Goal: Information Seeking & Learning: Check status

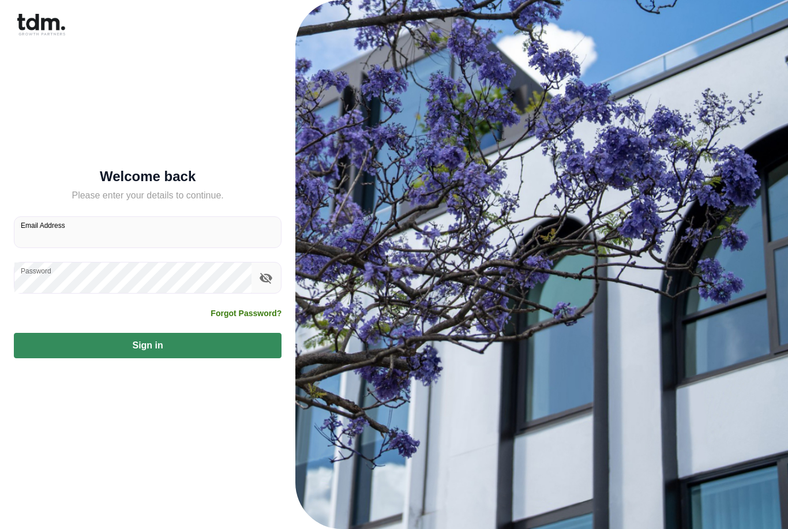
click at [37, 247] on input "Email Address" at bounding box center [147, 232] width 266 height 31
type input "**********"
click at [148, 358] on button "Sign in" at bounding box center [148, 345] width 268 height 25
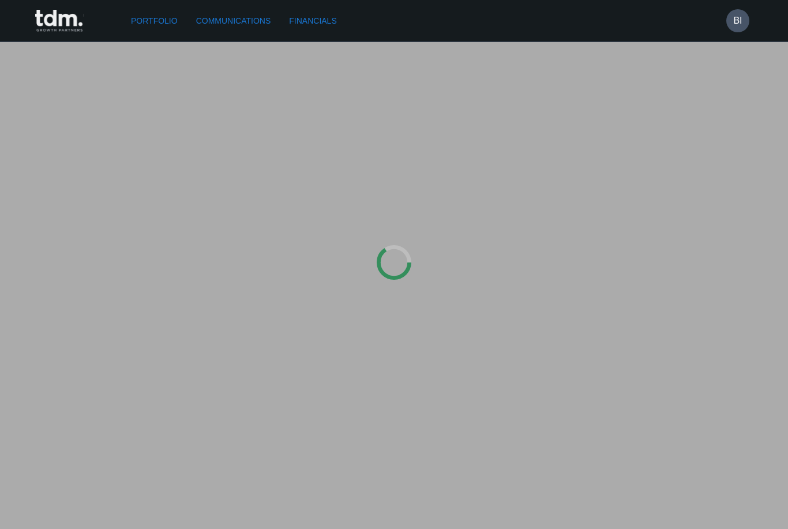
type input "*********"
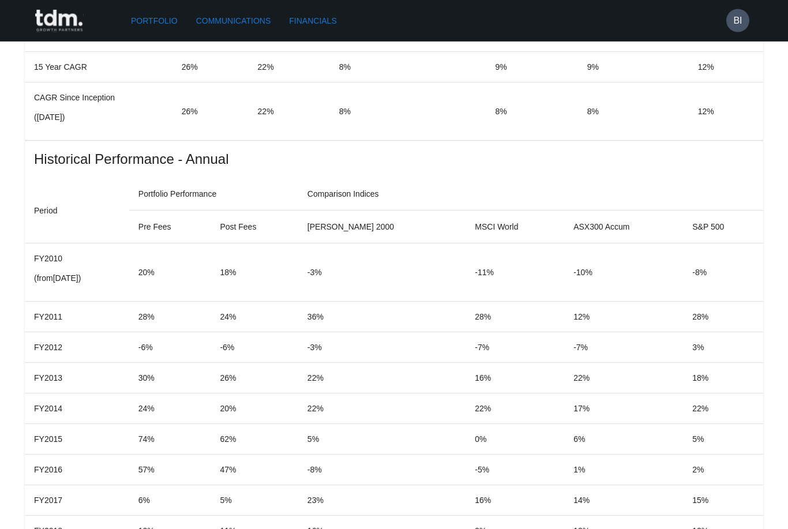
scroll to position [978, 0]
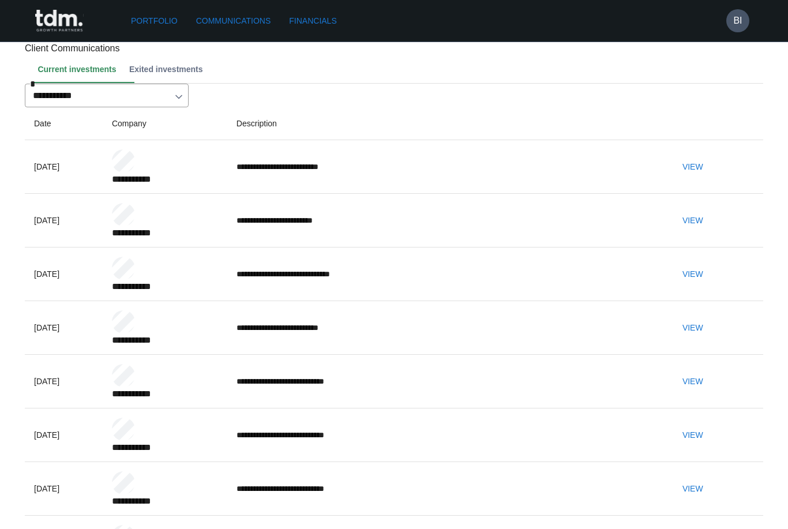
click at [711, 178] on button "View" at bounding box center [692, 166] width 37 height 21
click at [152, 26] on link "Portfolio" at bounding box center [154, 20] width 56 height 21
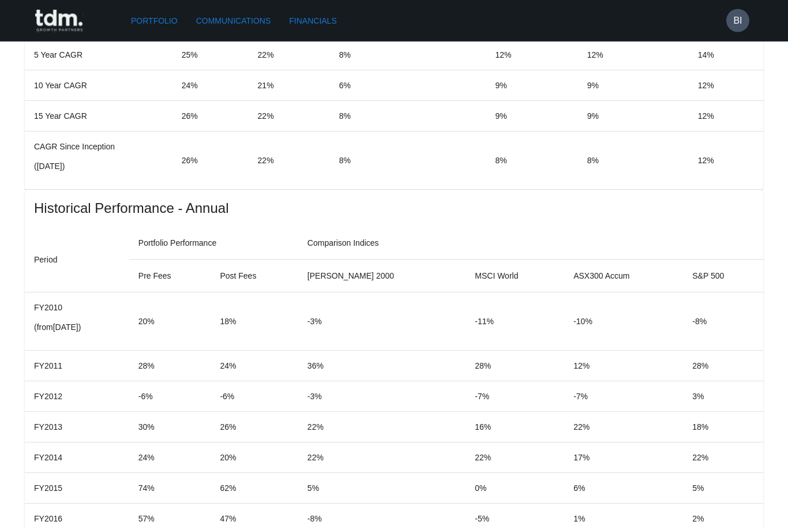
scroll to position [923, 0]
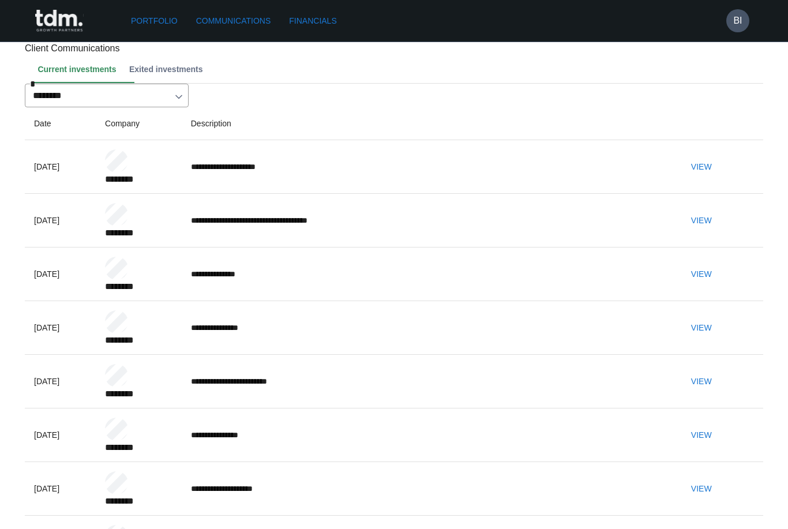
click at [720, 178] on button "View" at bounding box center [701, 166] width 37 height 21
click at [141, 23] on link "Portfolio" at bounding box center [154, 20] width 56 height 21
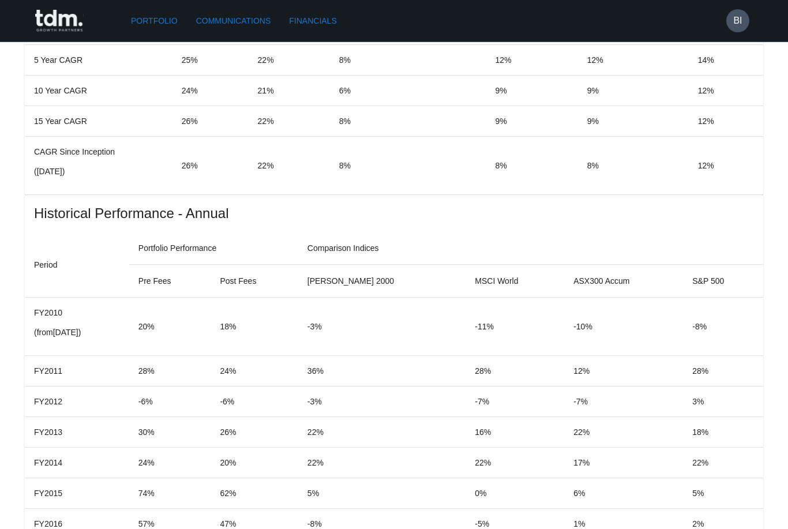
scroll to position [921, 0]
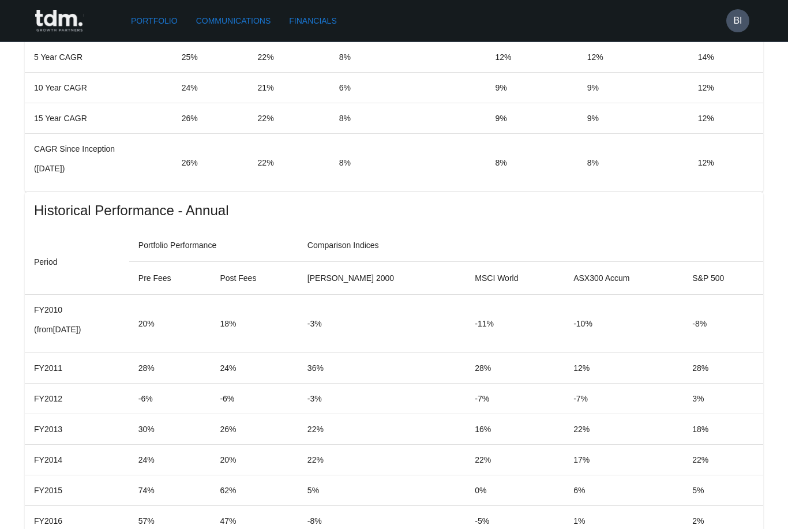
click at [745, 29] on button "BI" at bounding box center [737, 20] width 23 height 23
